Goal: Task Accomplishment & Management: Manage account settings

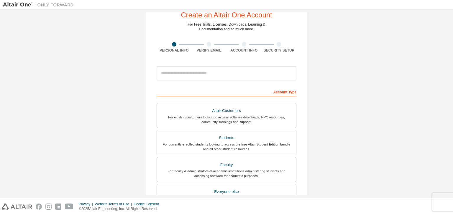
scroll to position [29, 0]
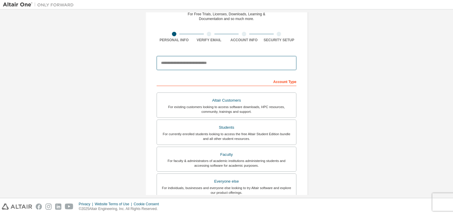
click at [232, 64] on input "email" at bounding box center [226, 63] width 140 height 14
type input "**********"
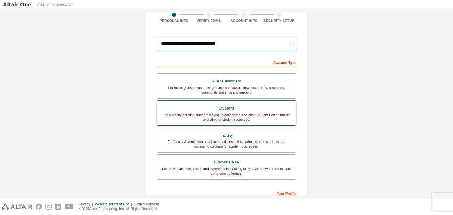
scroll to position [59, 0]
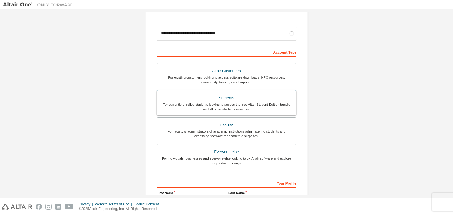
click at [251, 99] on div "Students" at bounding box center [226, 98] width 132 height 8
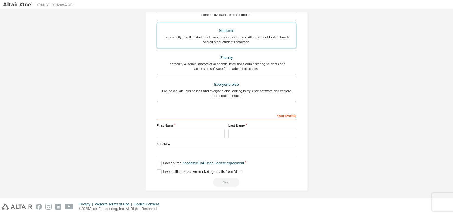
scroll to position [128, 0]
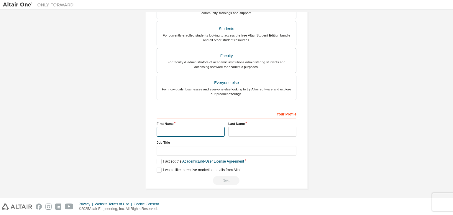
click at [179, 131] on input "text" at bounding box center [190, 132] width 68 height 10
type input "*******"
click at [259, 136] on div "Your Profile First Name ******* Last Name Job Title Please provide State/Provin…" at bounding box center [226, 147] width 140 height 76
click at [259, 134] on input "text" at bounding box center [262, 132] width 68 height 10
type input "********"
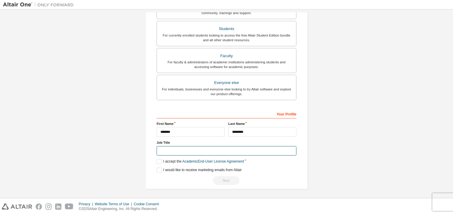
click at [256, 151] on input "text" at bounding box center [226, 151] width 140 height 10
click at [159, 161] on label "I accept the Academic End-User License Agreement" at bounding box center [199, 161] width 87 height 5
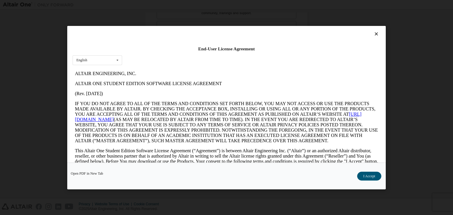
scroll to position [0, 0]
click at [366, 178] on button "I Accept" at bounding box center [369, 176] width 24 height 9
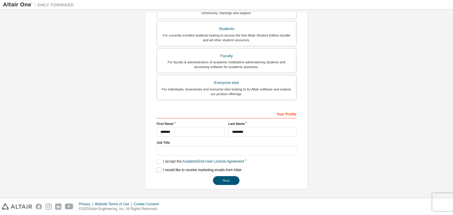
click at [157, 168] on label "I would like to receive marketing emails from Altair" at bounding box center [198, 170] width 85 height 5
click at [230, 179] on button "Next" at bounding box center [226, 180] width 27 height 9
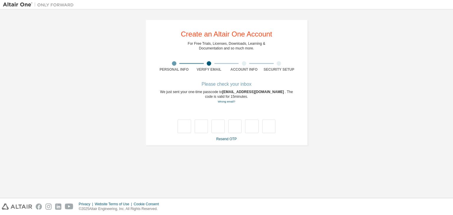
type input "*"
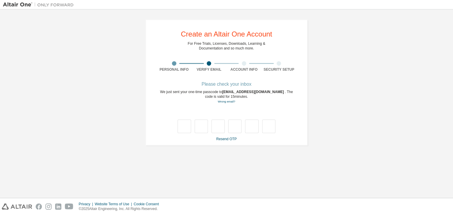
type input "*"
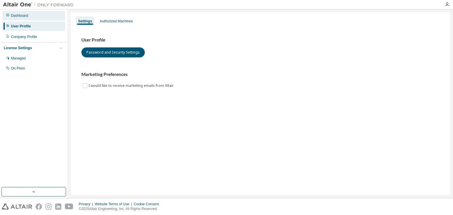
click at [29, 17] on div "Dashboard" at bounding box center [33, 15] width 63 height 9
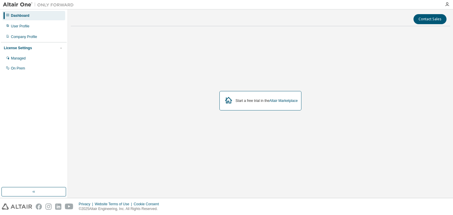
click at [34, 20] on div "Dashboard" at bounding box center [33, 15] width 63 height 9
click at [34, 27] on div "User Profile" at bounding box center [33, 26] width 63 height 9
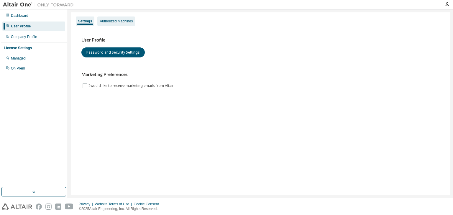
click at [117, 21] on div "Authorized Machines" at bounding box center [116, 21] width 33 height 5
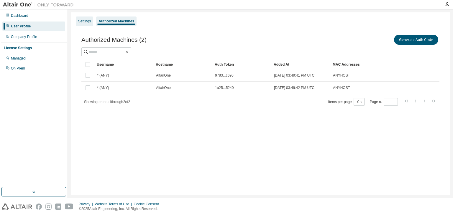
click at [88, 20] on div "Settings" at bounding box center [84, 21] width 13 height 5
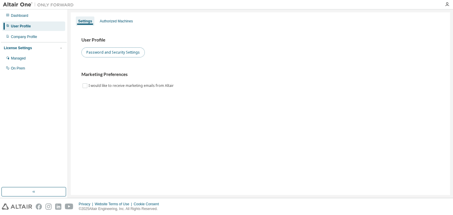
click at [110, 48] on button "Password and Security Settings" at bounding box center [112, 52] width 63 height 10
